Goal: Information Seeking & Learning: Learn about a topic

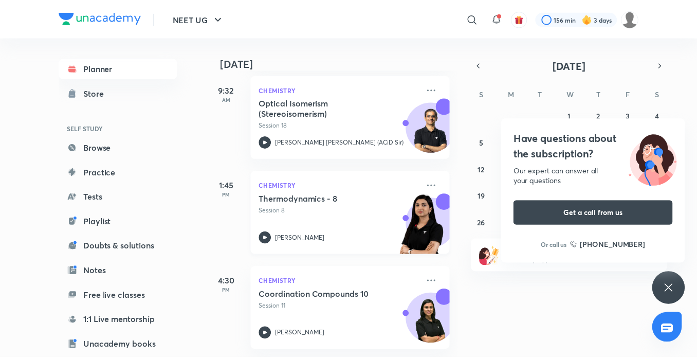
scroll to position [158, 0]
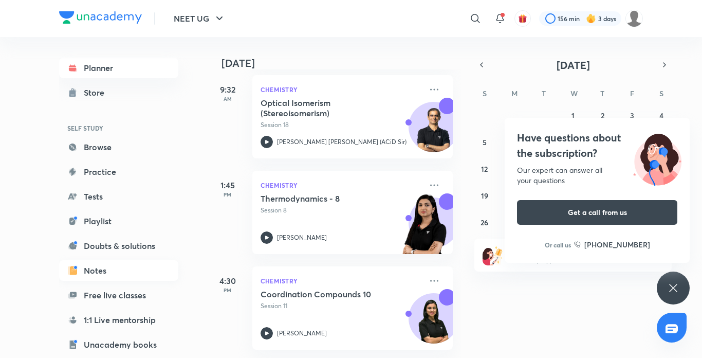
click at [100, 269] on link "Notes" at bounding box center [118, 270] width 119 height 21
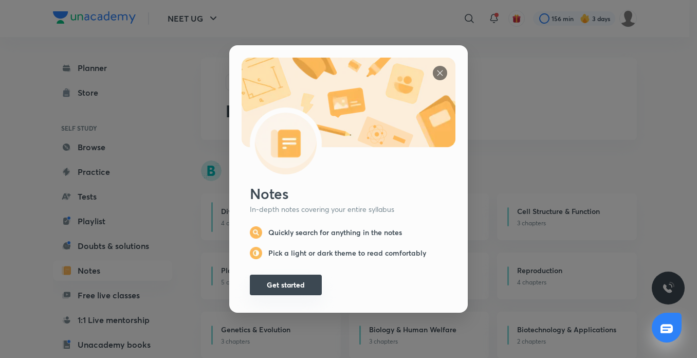
click at [279, 275] on button "Get started" at bounding box center [286, 285] width 72 height 21
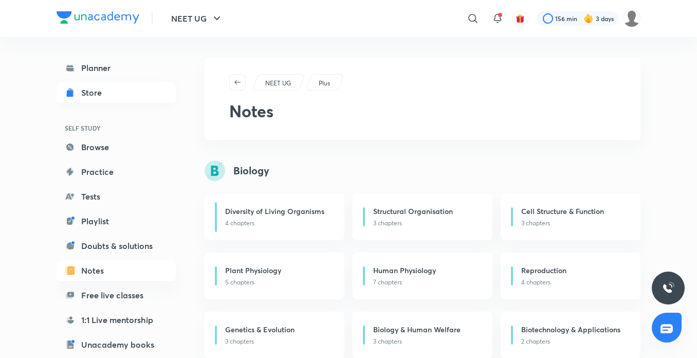
click at [92, 97] on div "Store" at bounding box center [94, 92] width 27 height 12
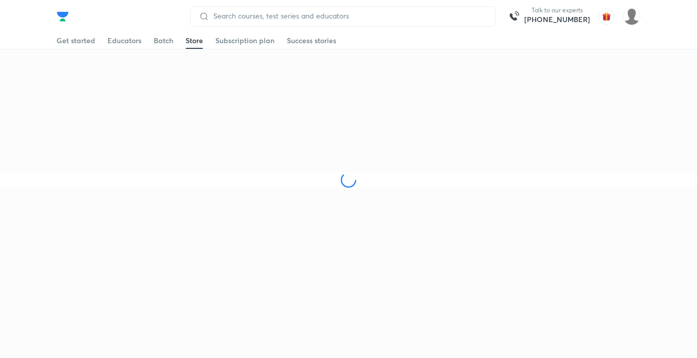
click at [92, 97] on div "Talk to our experts [PHONE_NUMBER] Get started Educators Batch Store Subscripti…" at bounding box center [348, 94] width 697 height 188
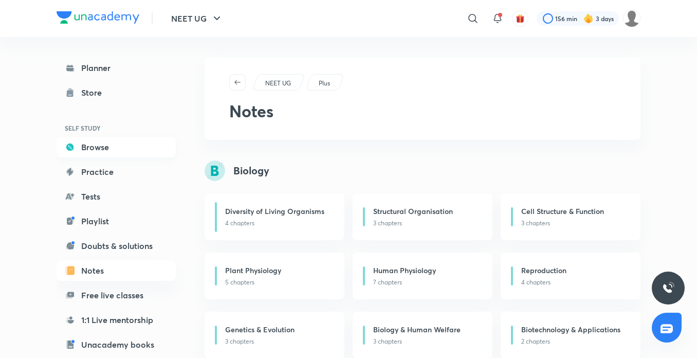
click at [101, 156] on link "Browse" at bounding box center [116, 147] width 119 height 21
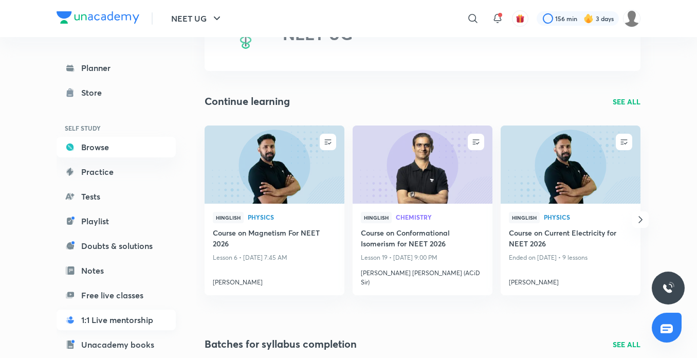
scroll to position [62, 0]
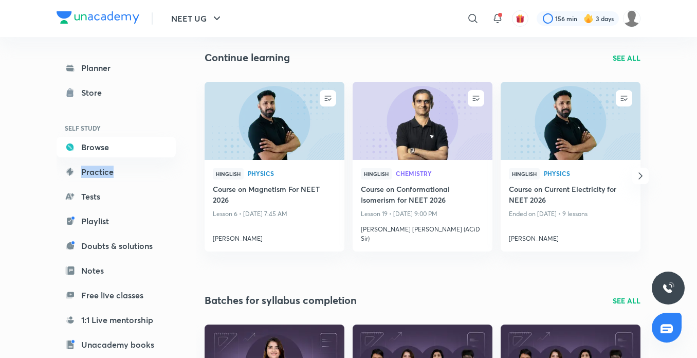
scroll to position [123, 0]
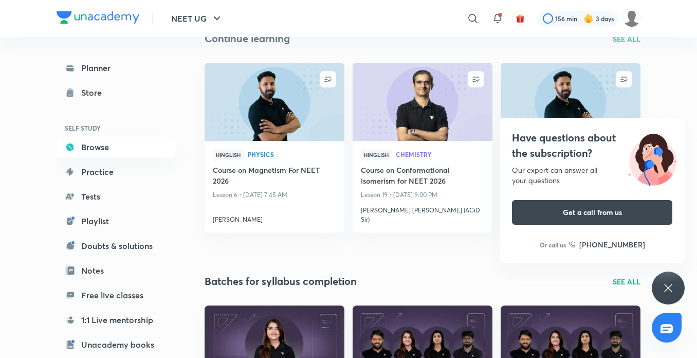
click at [123, 133] on h6 "SELF STUDY" at bounding box center [116, 127] width 119 height 17
click at [126, 143] on link "Browse" at bounding box center [116, 147] width 119 height 21
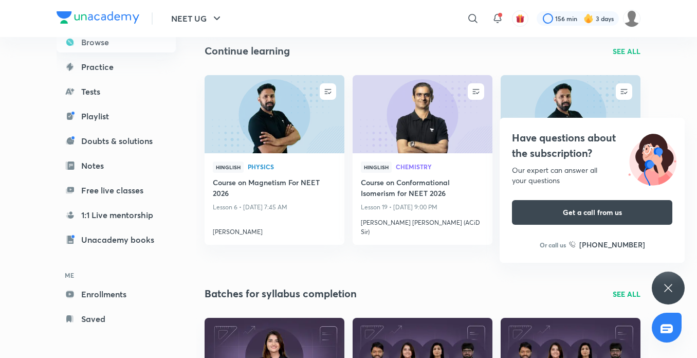
scroll to position [144, 0]
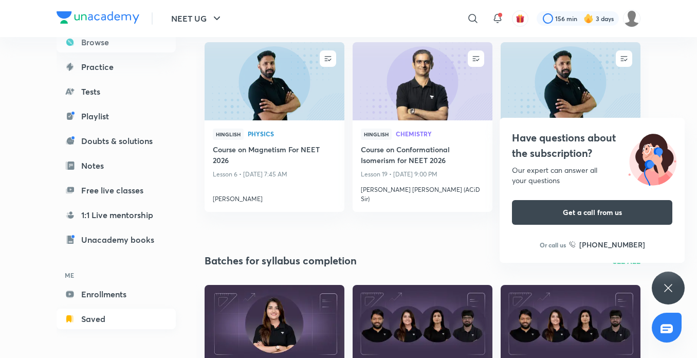
click at [80, 325] on link "Saved" at bounding box center [116, 318] width 119 height 21
click at [86, 319] on link "Saved" at bounding box center [116, 318] width 119 height 21
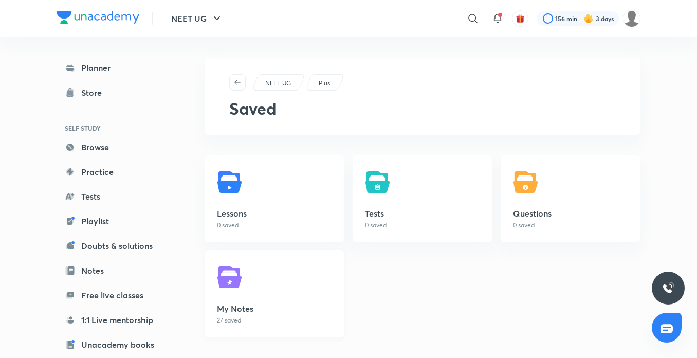
click at [236, 284] on img at bounding box center [231, 277] width 29 height 29
click at [236, 283] on img at bounding box center [231, 277] width 29 height 29
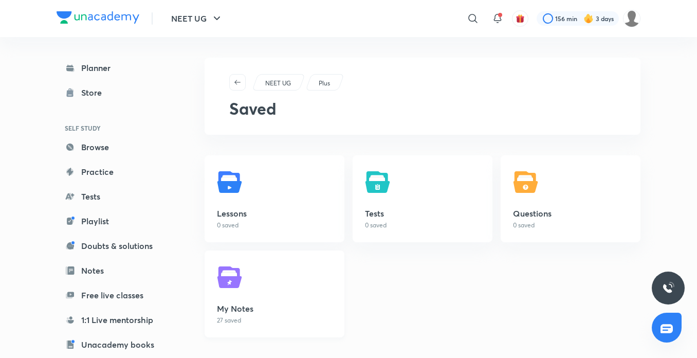
click at [233, 277] on img at bounding box center [231, 277] width 29 height 29
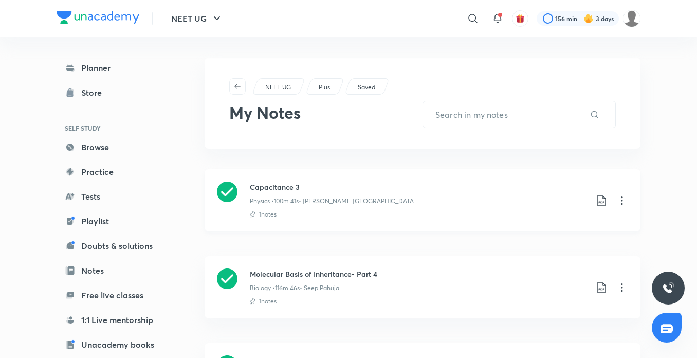
click at [286, 191] on h3 "Capacitance 3" at bounding box center [418, 186] width 337 height 11
click at [286, 190] on h3 "Capacitance 3" at bounding box center [418, 186] width 337 height 11
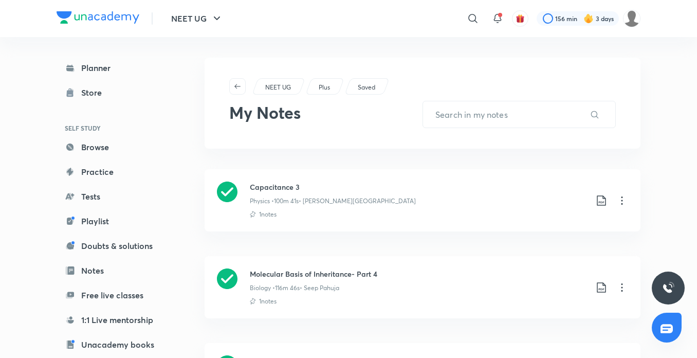
drag, startPoint x: 286, startPoint y: 190, endPoint x: 286, endPoint y: 163, distance: 26.7
